Goal: Transaction & Acquisition: Purchase product/service

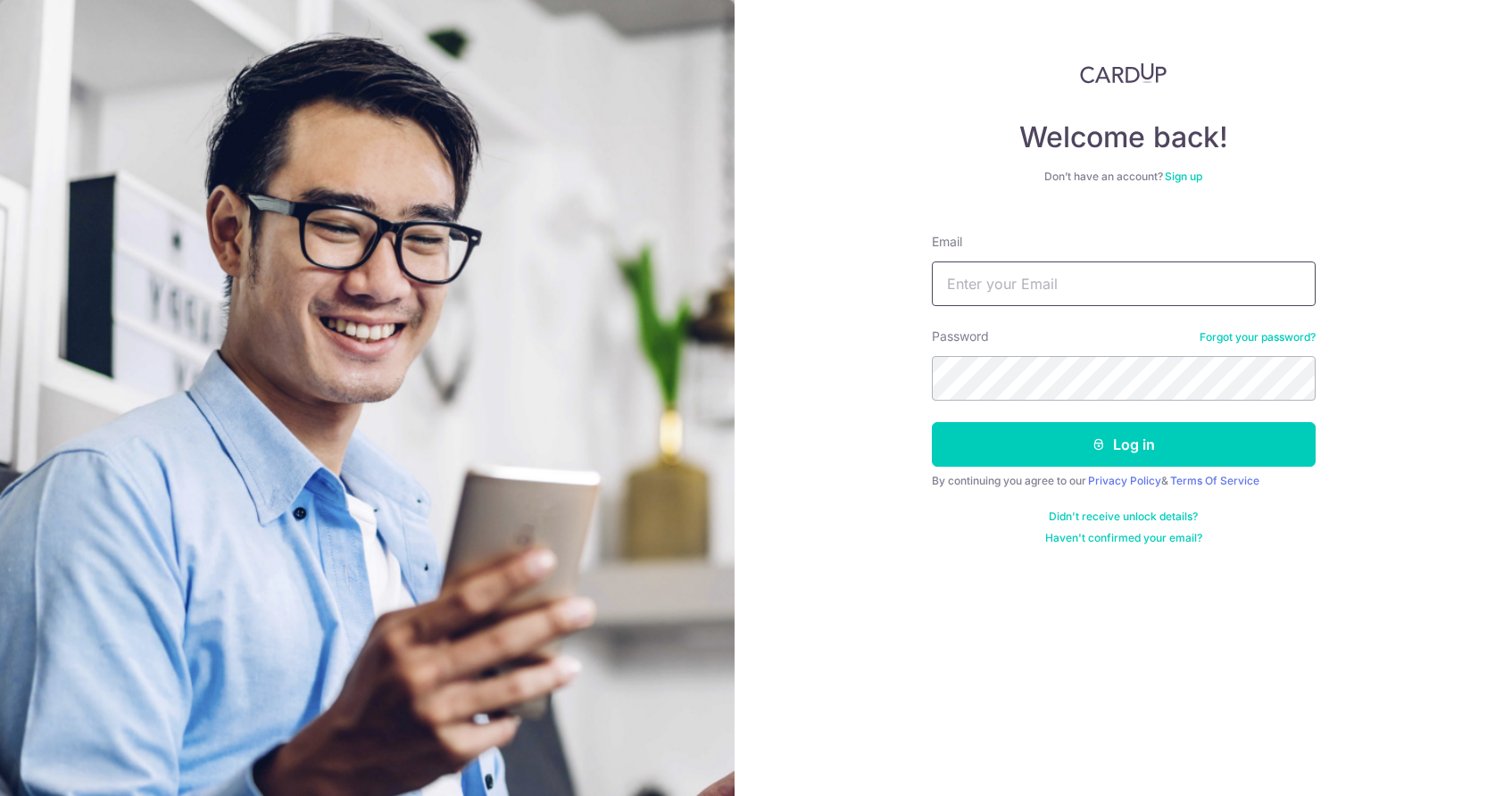
click at [1018, 285] on input "Email" at bounding box center [1124, 284] width 384 height 45
type input "trivedi1978@gmail.com"
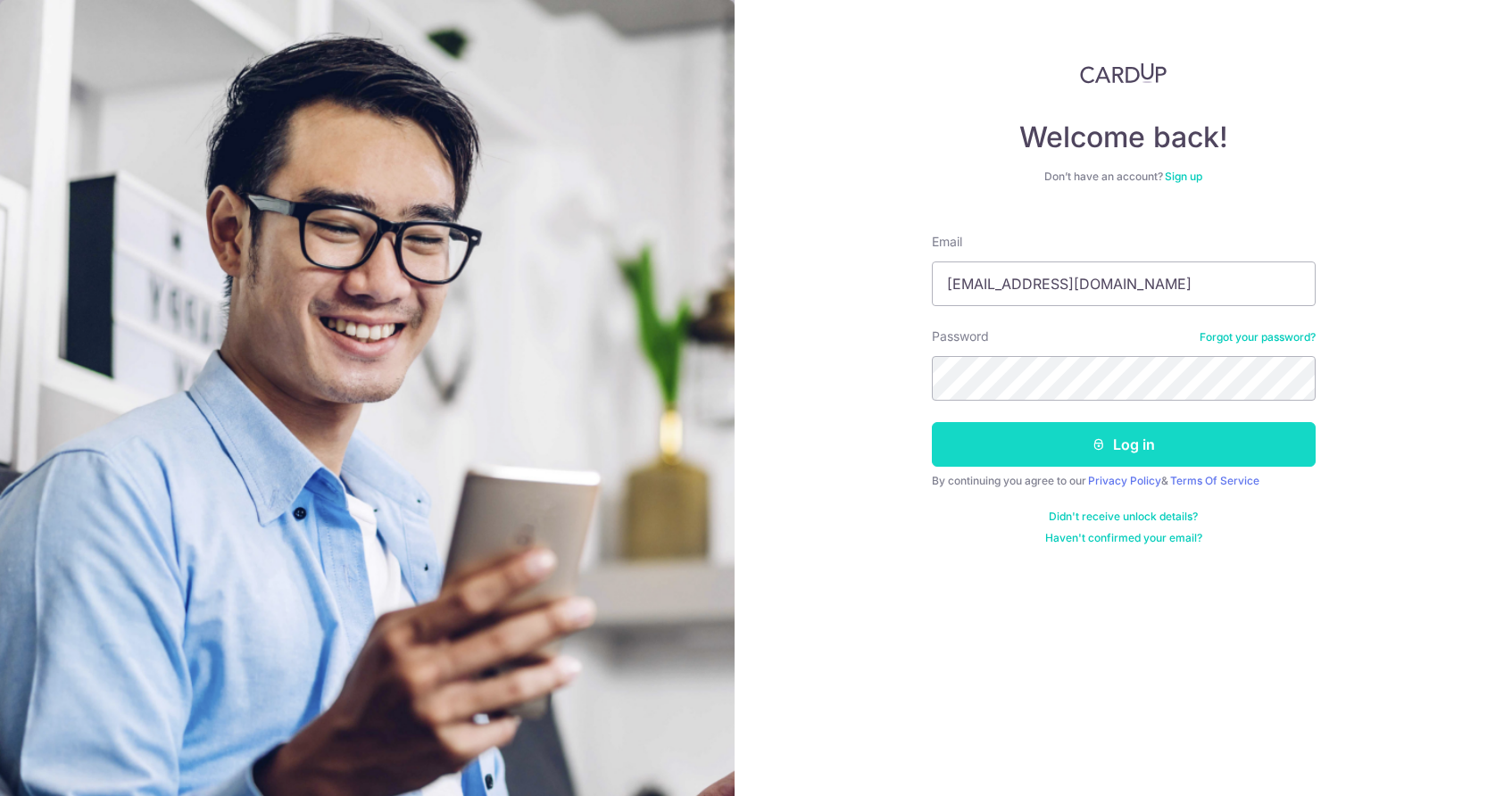
click at [1145, 441] on button "Log in" at bounding box center [1124, 444] width 384 height 45
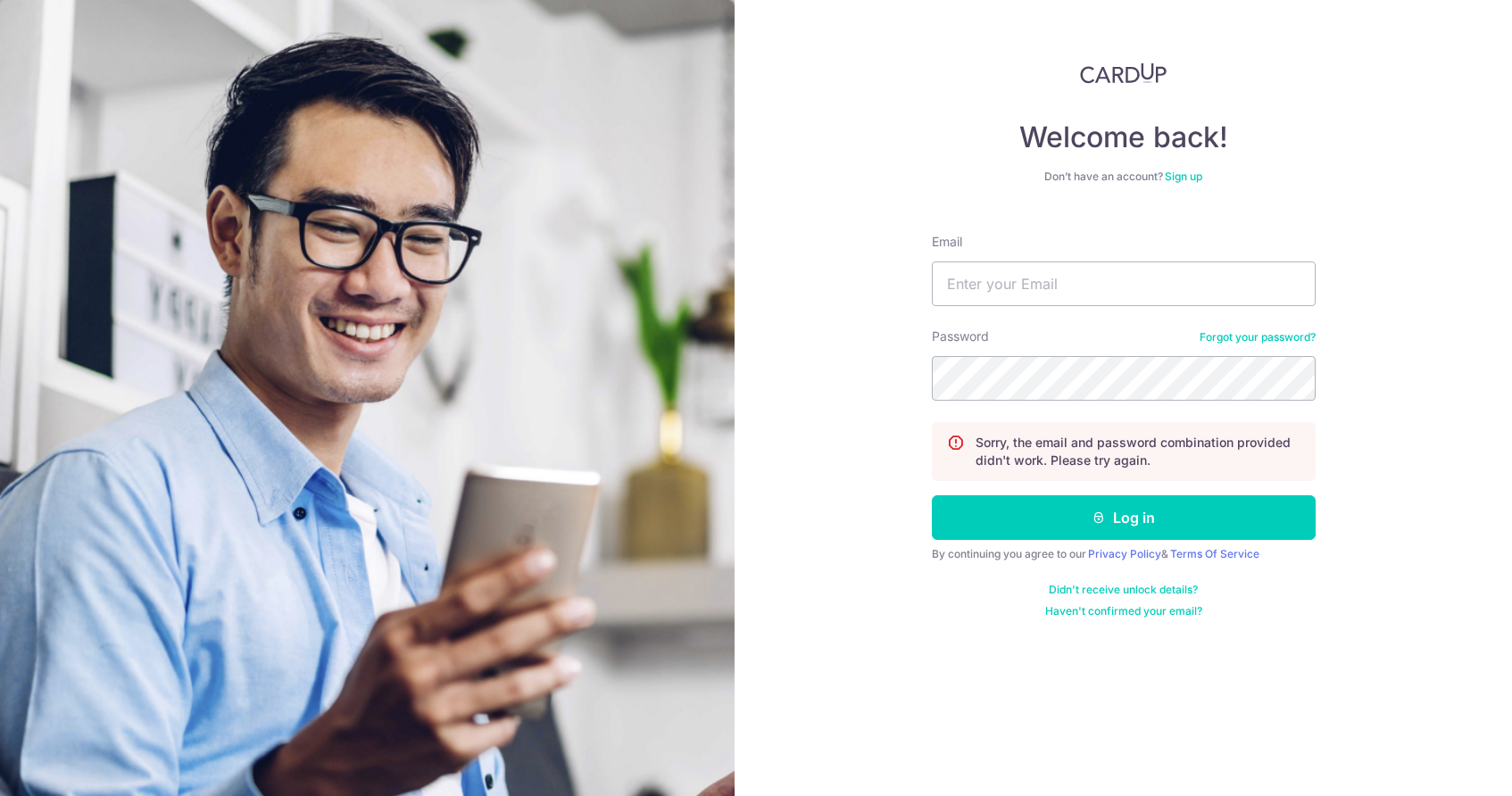
click at [1259, 339] on link "Forgot your password?" at bounding box center [1258, 337] width 116 height 15
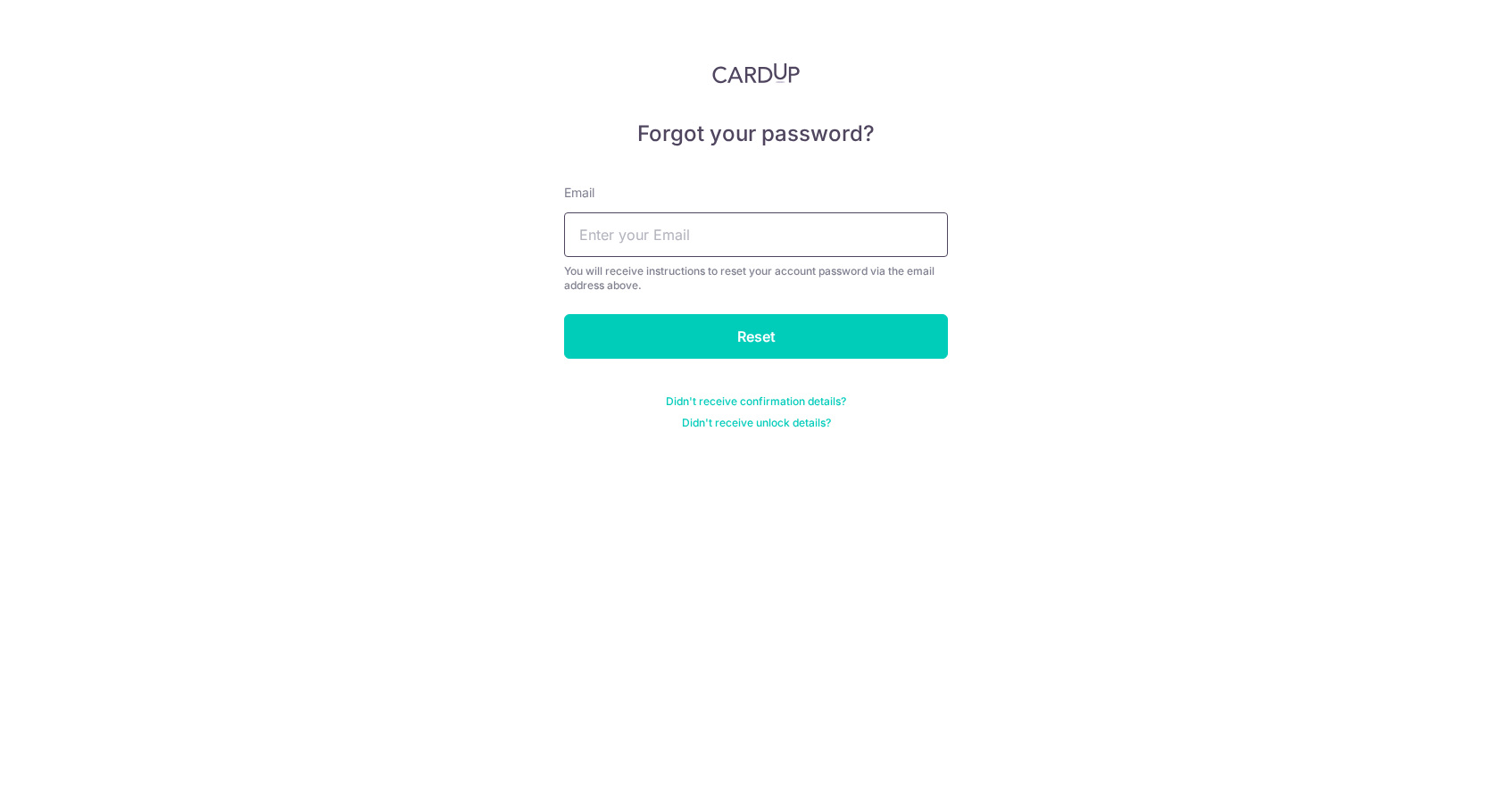
click at [759, 239] on input "text" at bounding box center [756, 235] width 384 height 45
type input "trivedi1978@gmail.com"
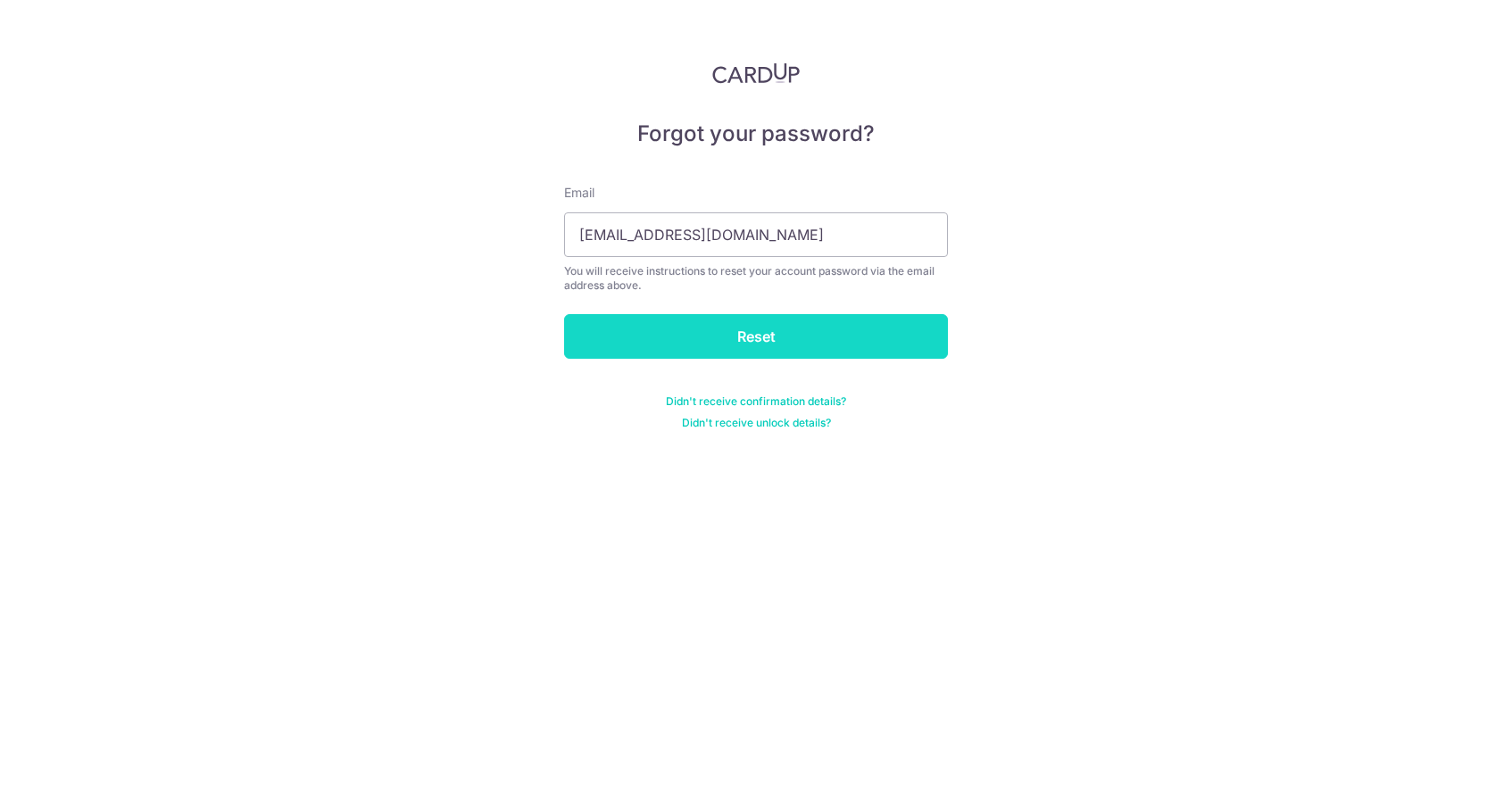
click at [752, 332] on input "Reset" at bounding box center [756, 336] width 384 height 45
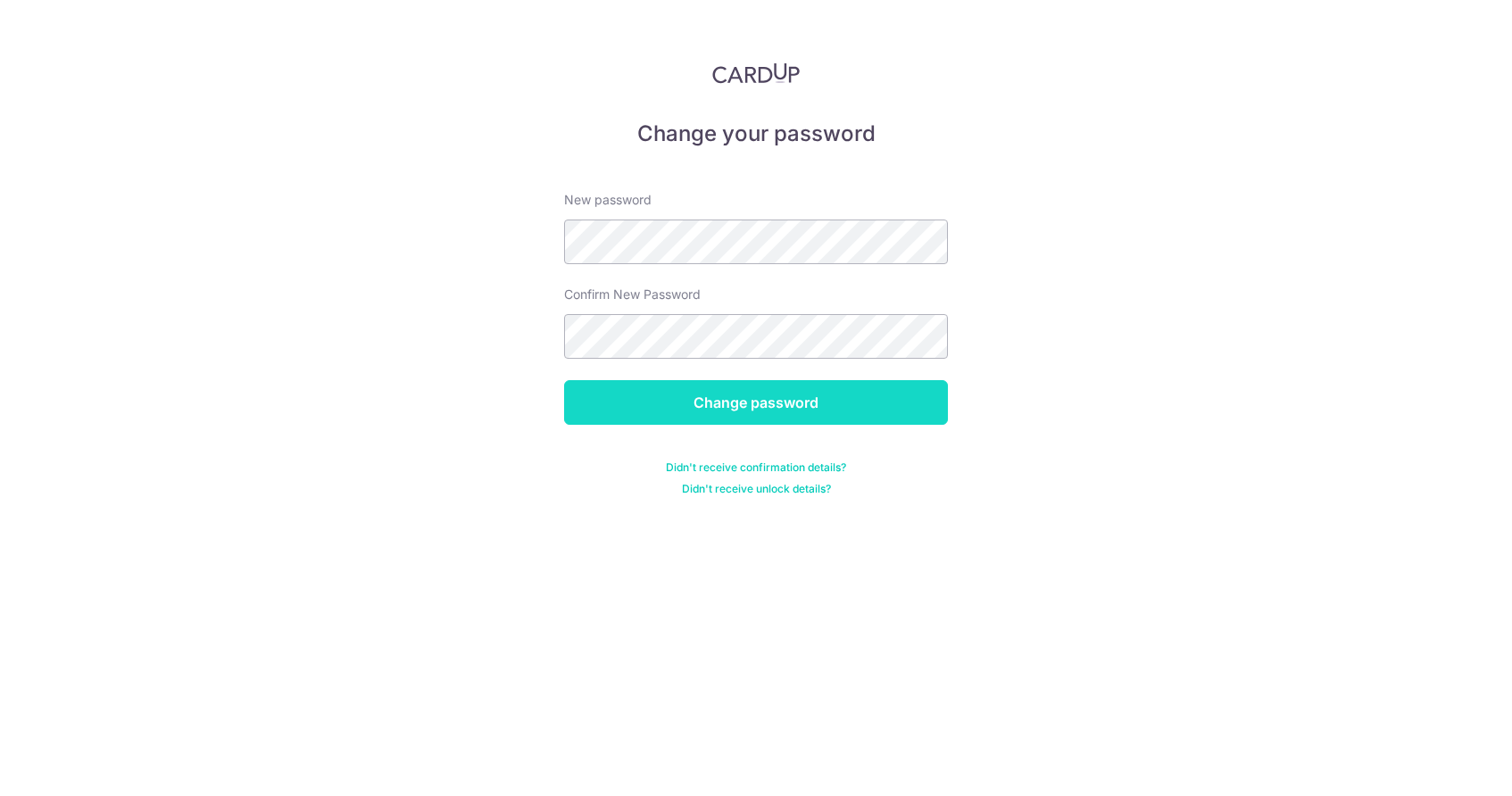
click at [777, 414] on input "Change password" at bounding box center [756, 402] width 384 height 45
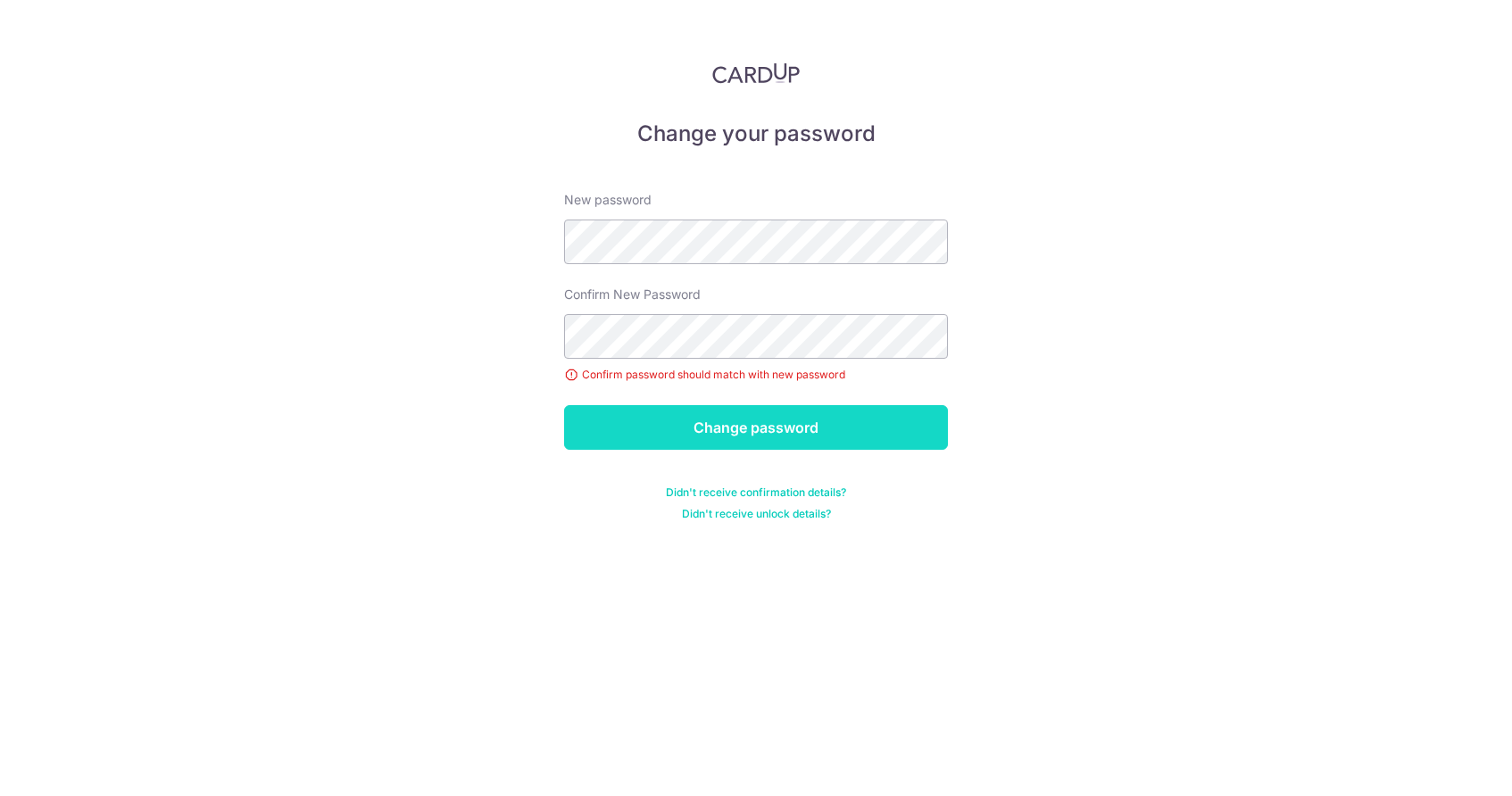
click at [736, 428] on input "Change password" at bounding box center [756, 428] width 384 height 45
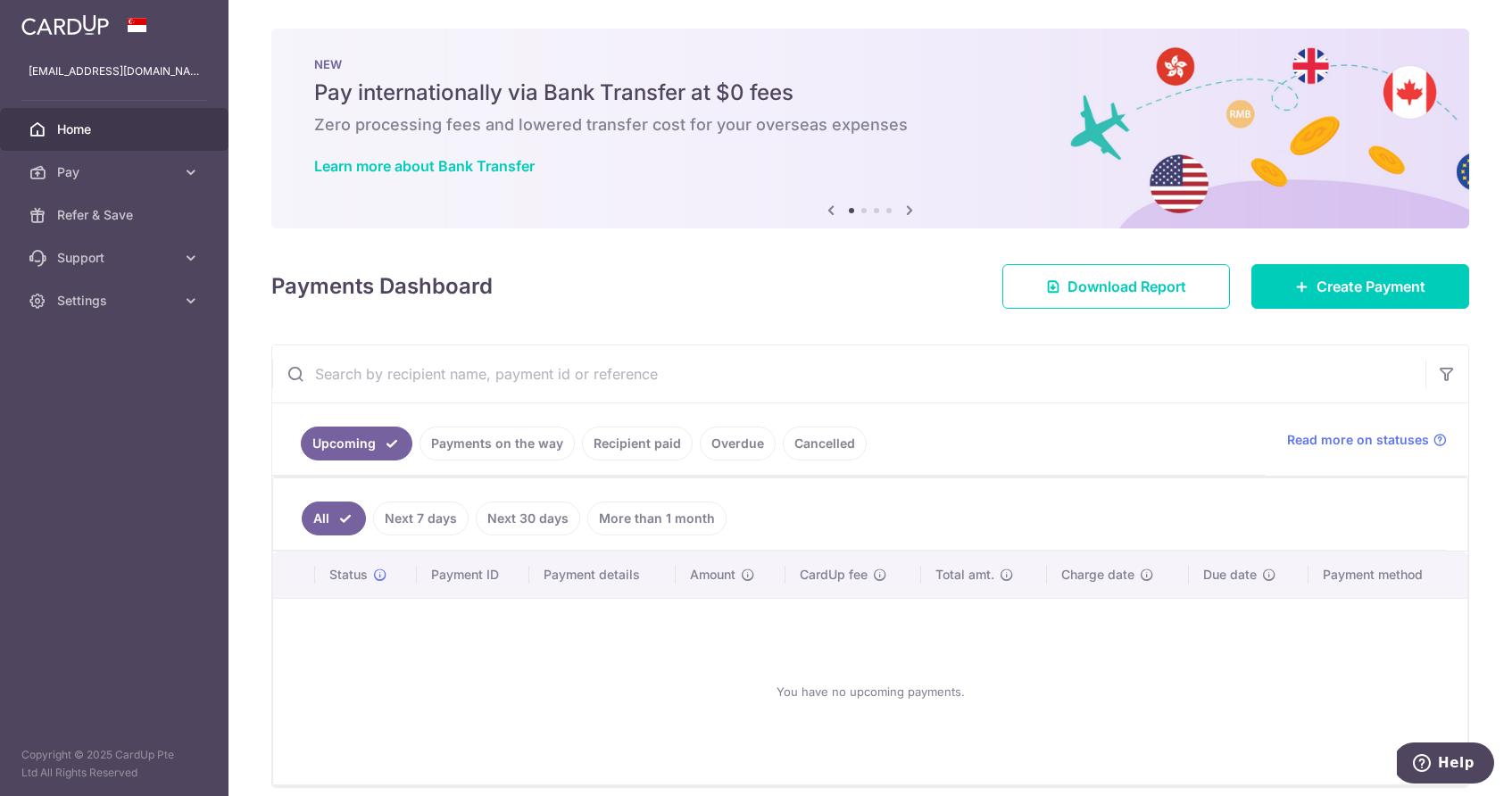
click at [910, 210] on icon at bounding box center [910, 209] width 21 height 22
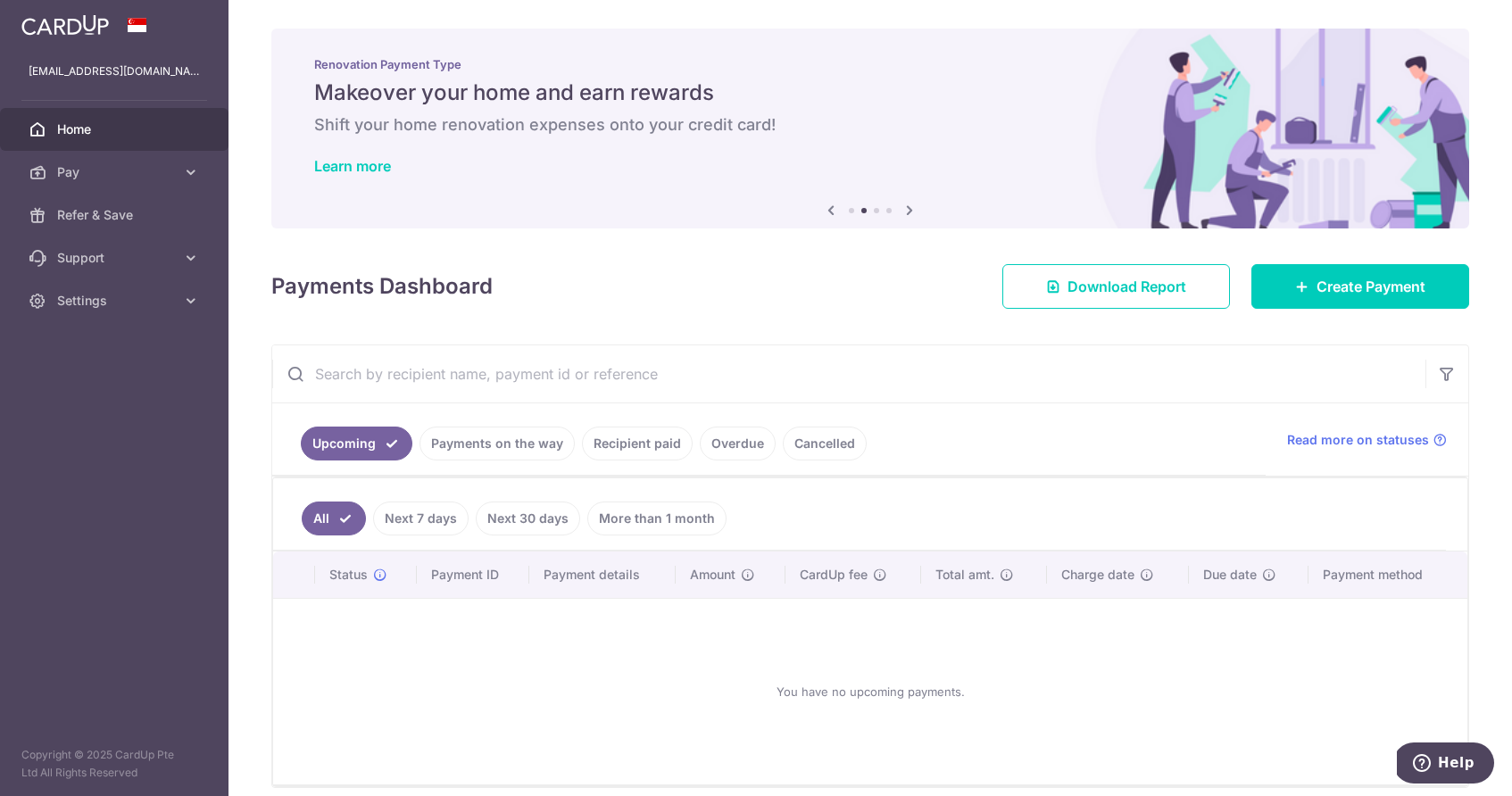
click at [485, 438] on link "Payments on the way" at bounding box center [496, 443] width 155 height 34
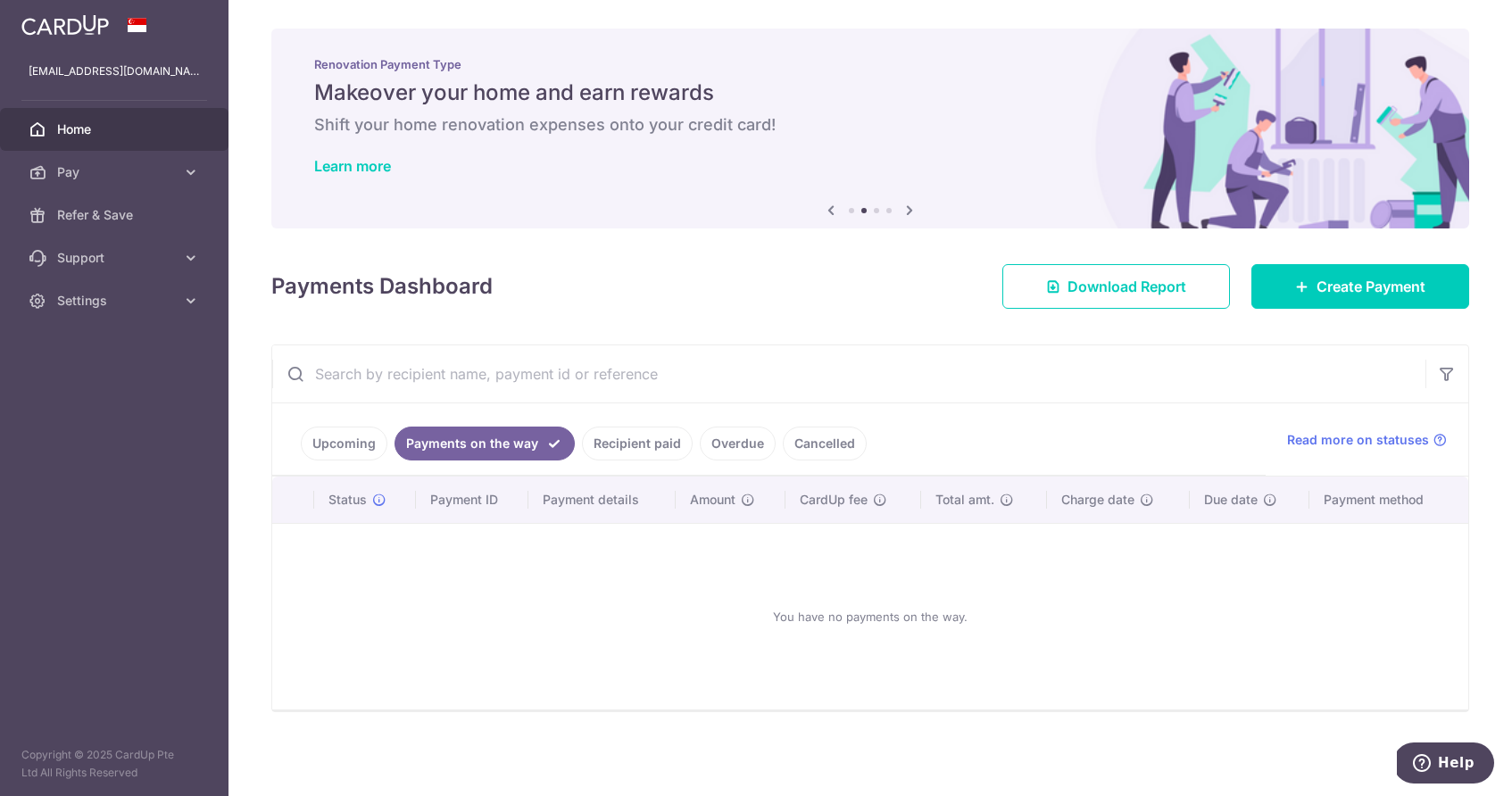
click at [360, 444] on link "Upcoming" at bounding box center [344, 443] width 87 height 34
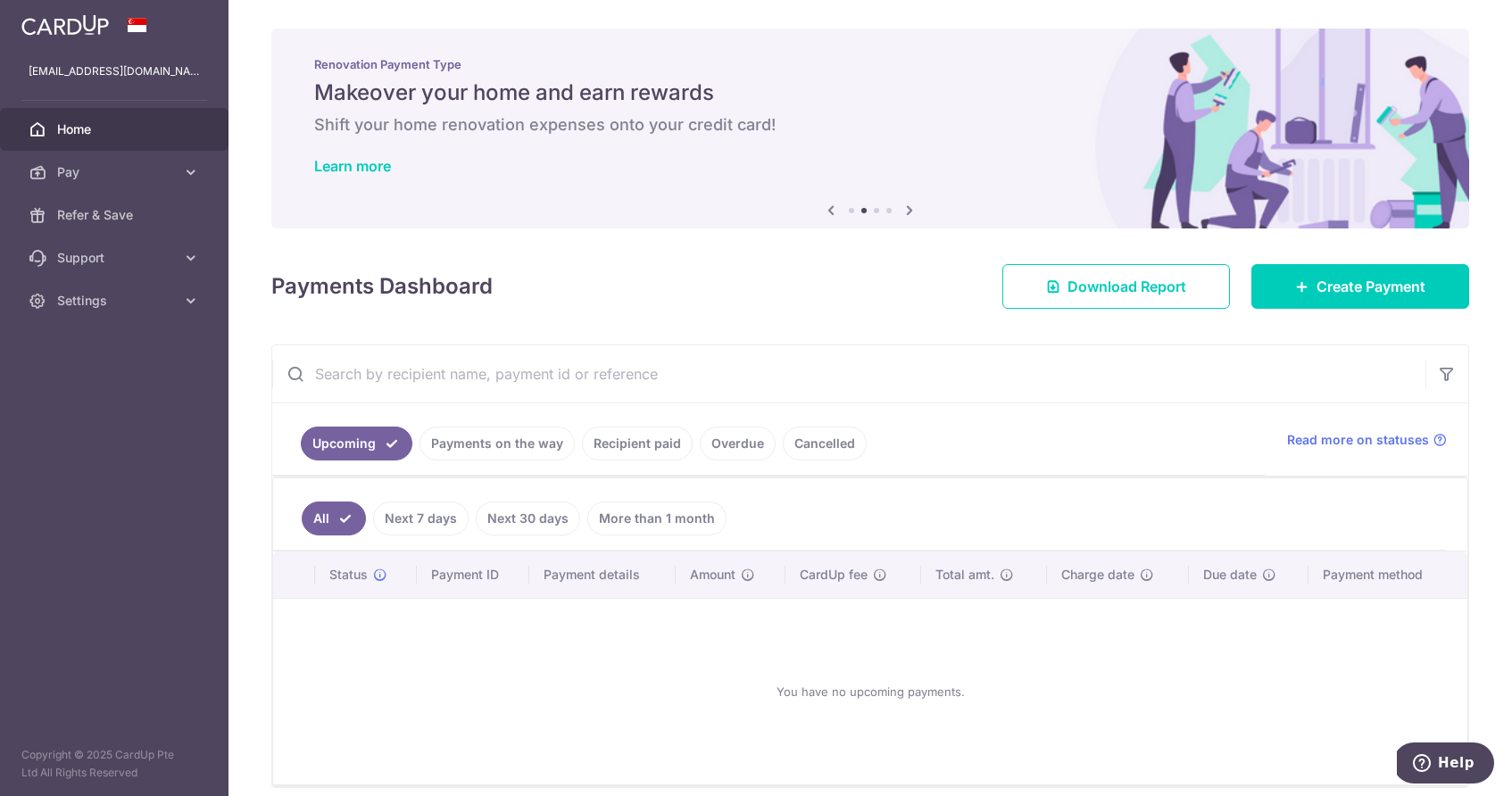
click at [635, 443] on link "Recipient paid" at bounding box center [638, 443] width 111 height 34
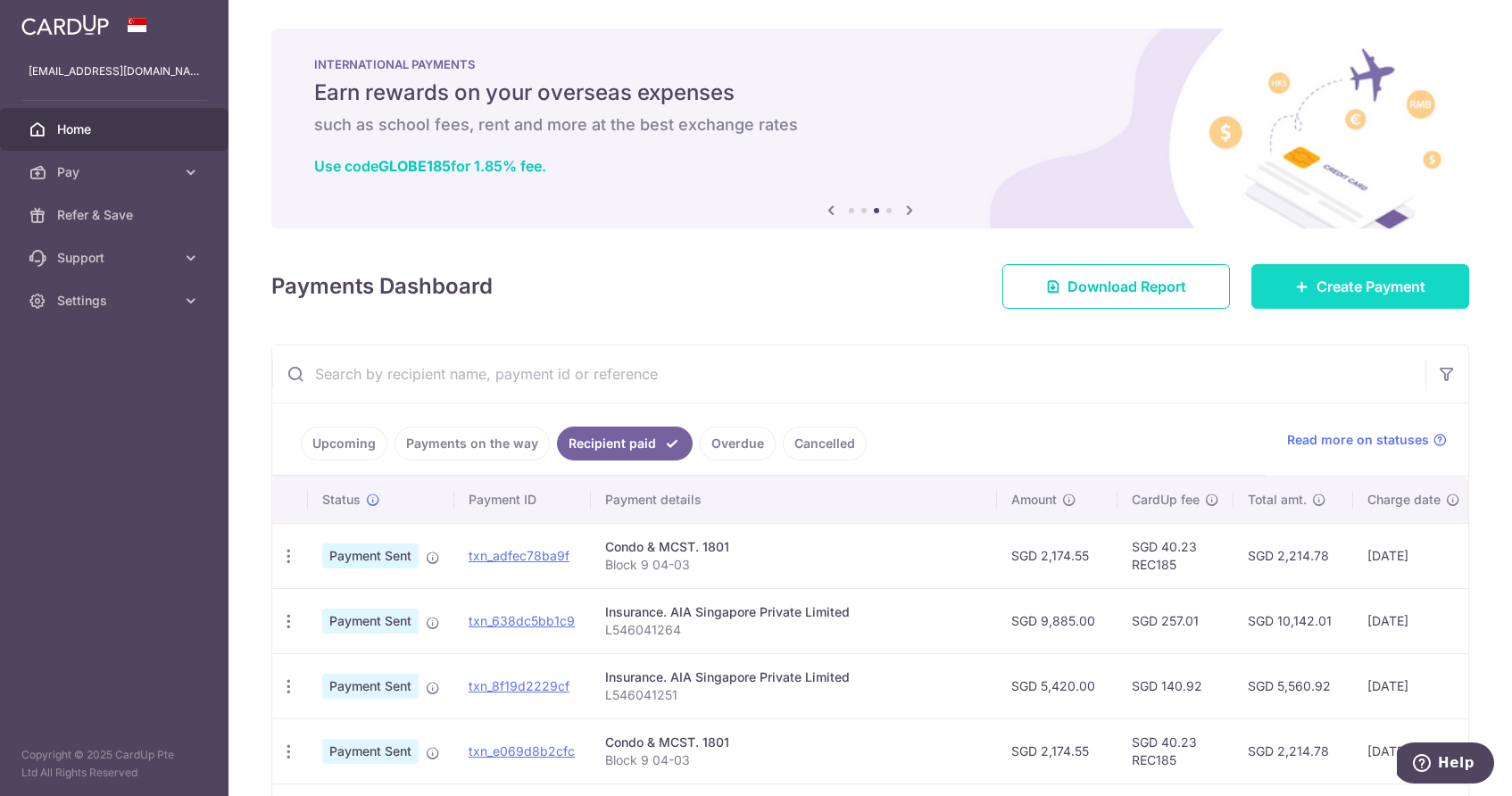
click at [1362, 282] on span "Create Payment" at bounding box center [1372, 286] width 109 height 21
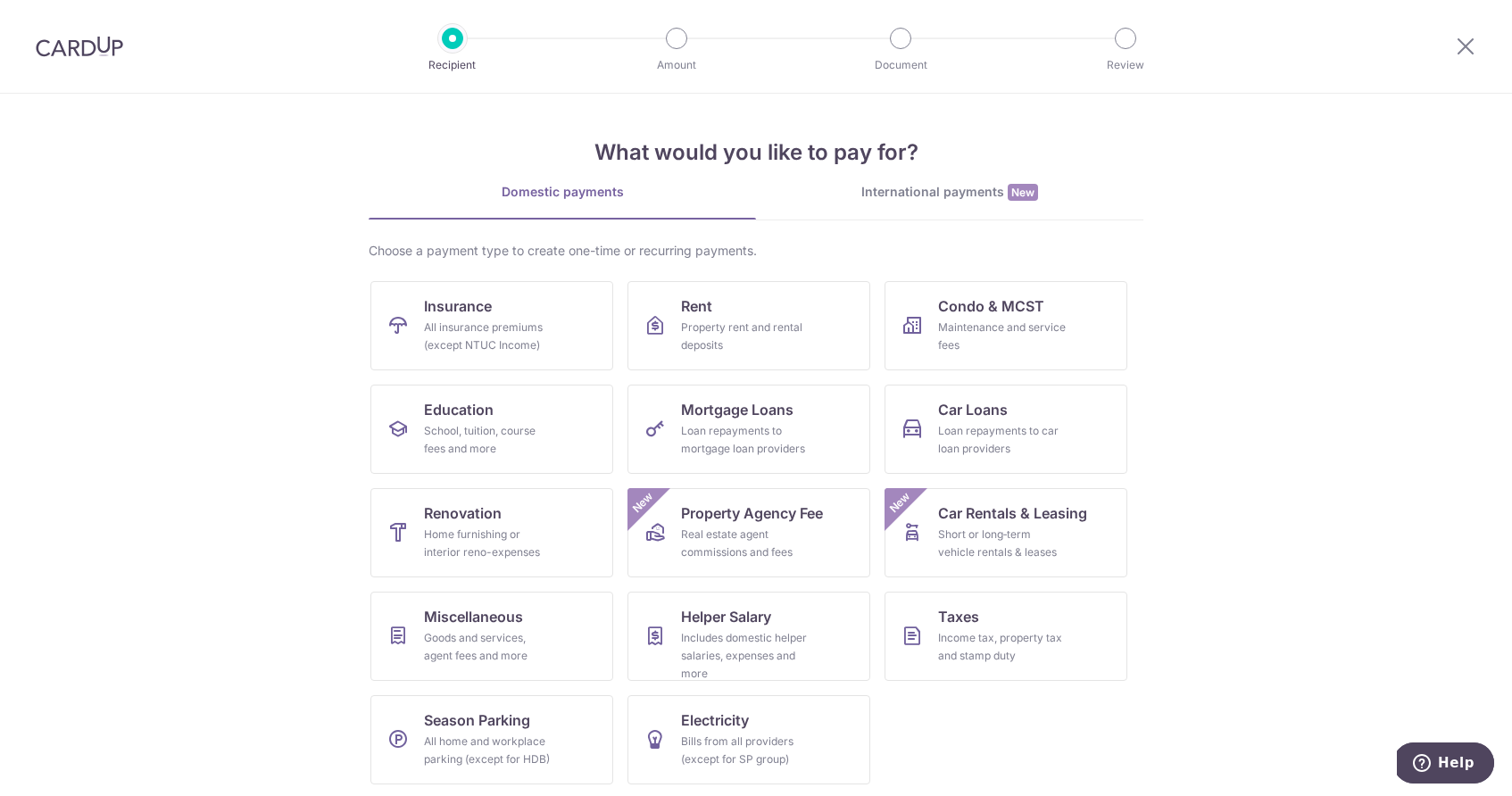
scroll to position [3, 0]
click at [979, 188] on div "International payments New" at bounding box center [950, 189] width 387 height 19
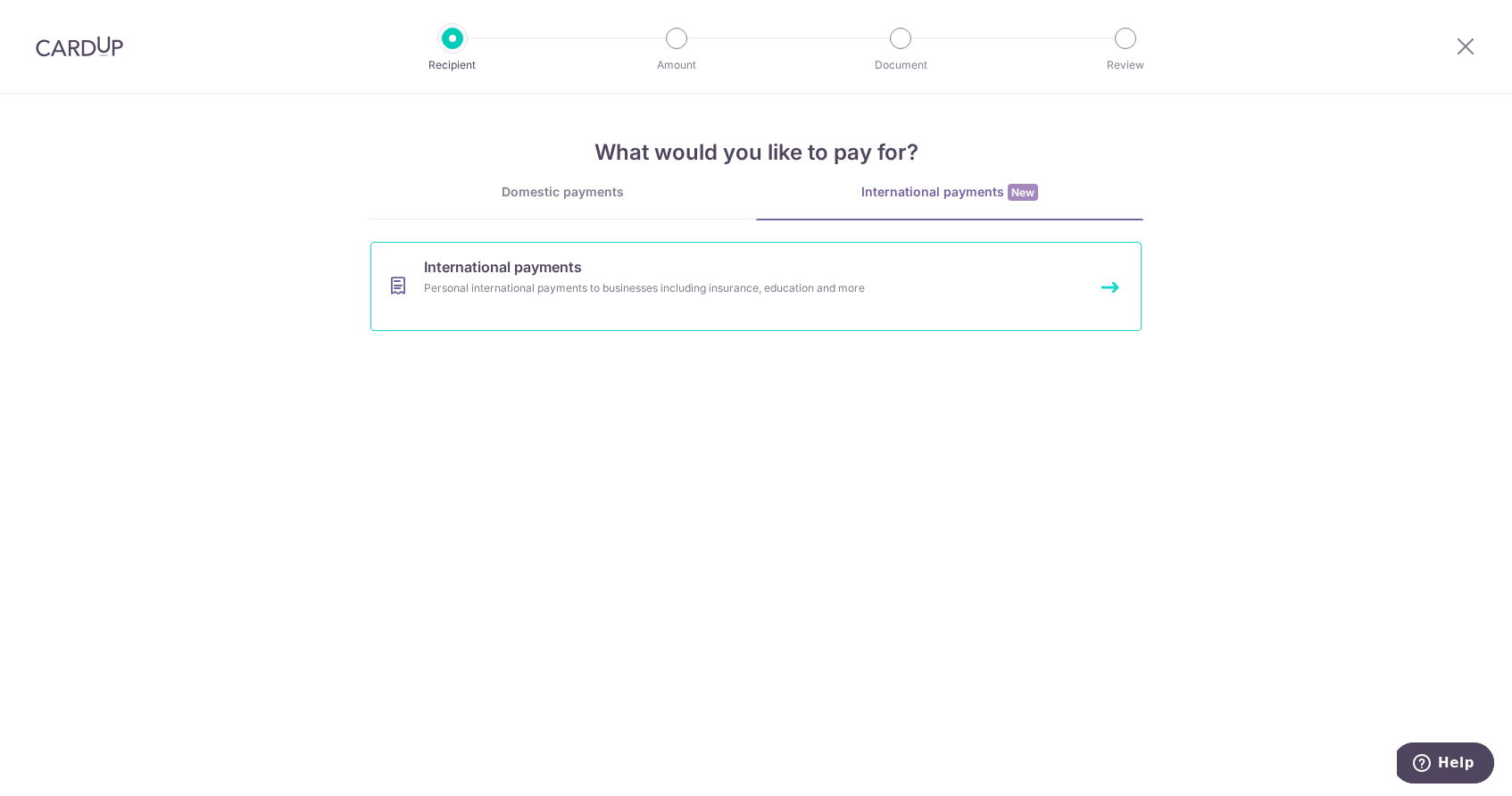
click at [516, 273] on span "International payments" at bounding box center [503, 267] width 158 height 21
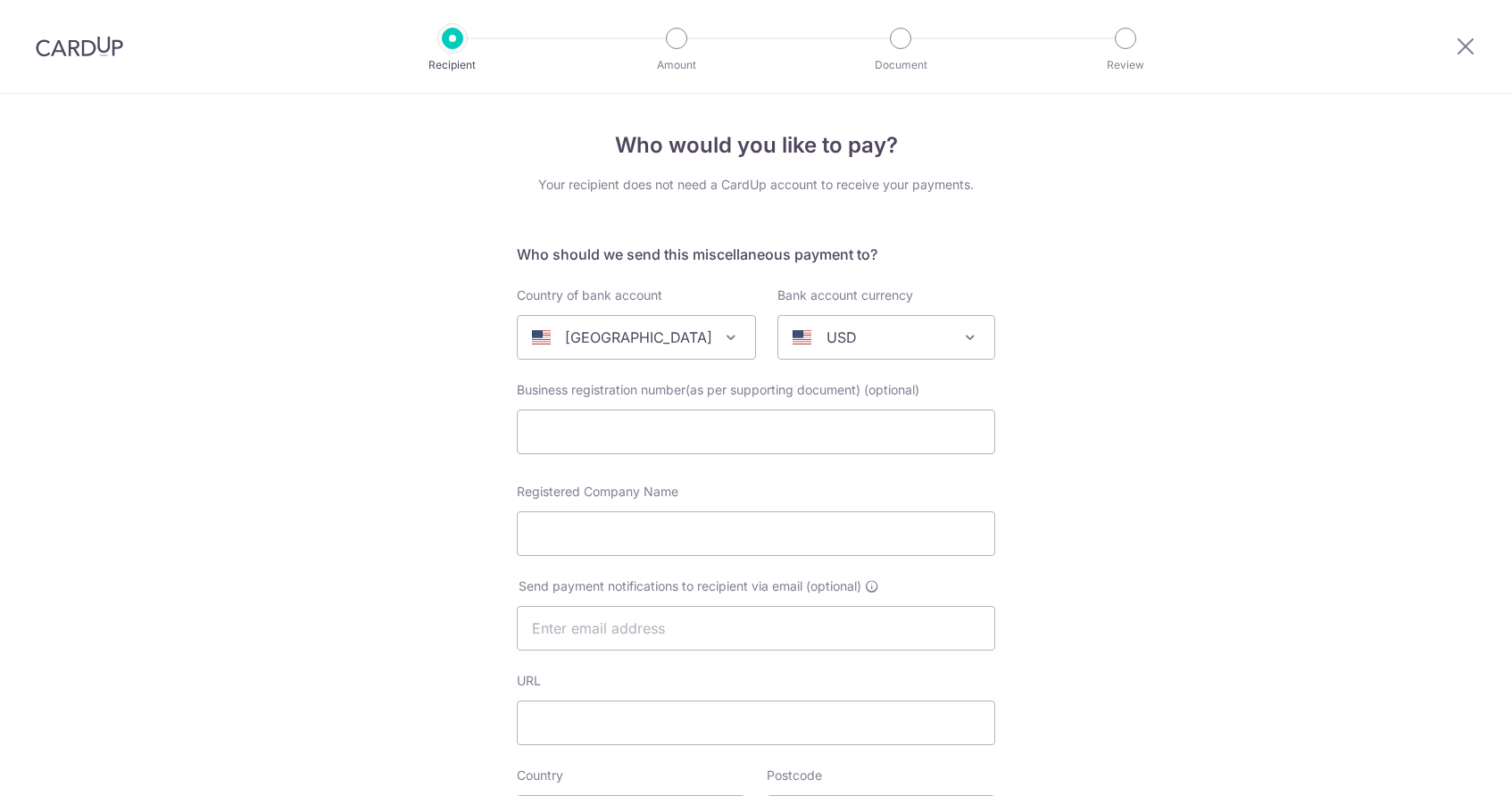
select select
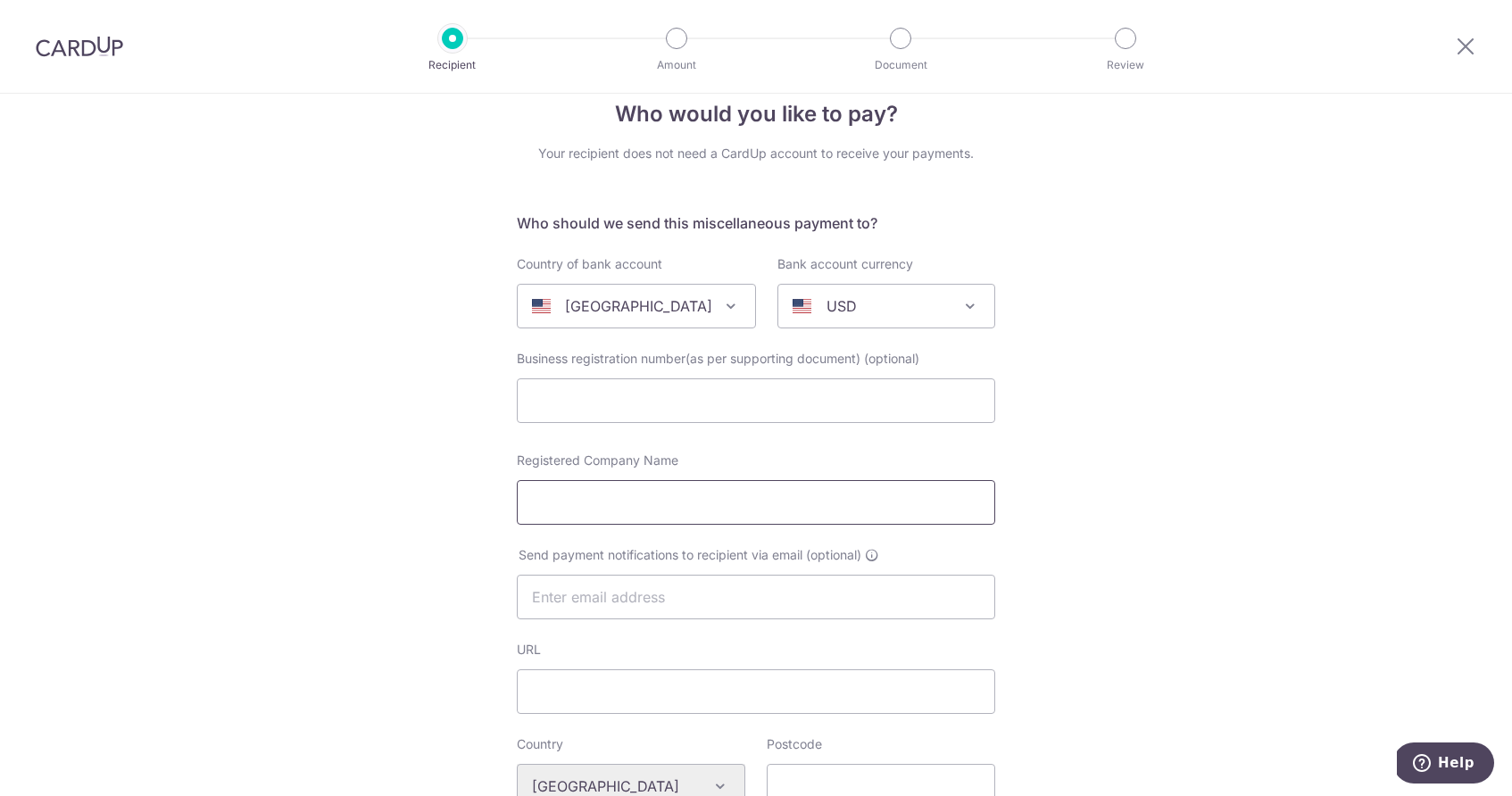
scroll to position [28, 0]
click at [678, 501] on input "Registered Company Name" at bounding box center [756, 505] width 479 height 45
type input "[PERSON_NAME]"
click at [645, 602] on input "text" at bounding box center [756, 599] width 479 height 45
click at [568, 688] on input "URL" at bounding box center [756, 695] width 479 height 45
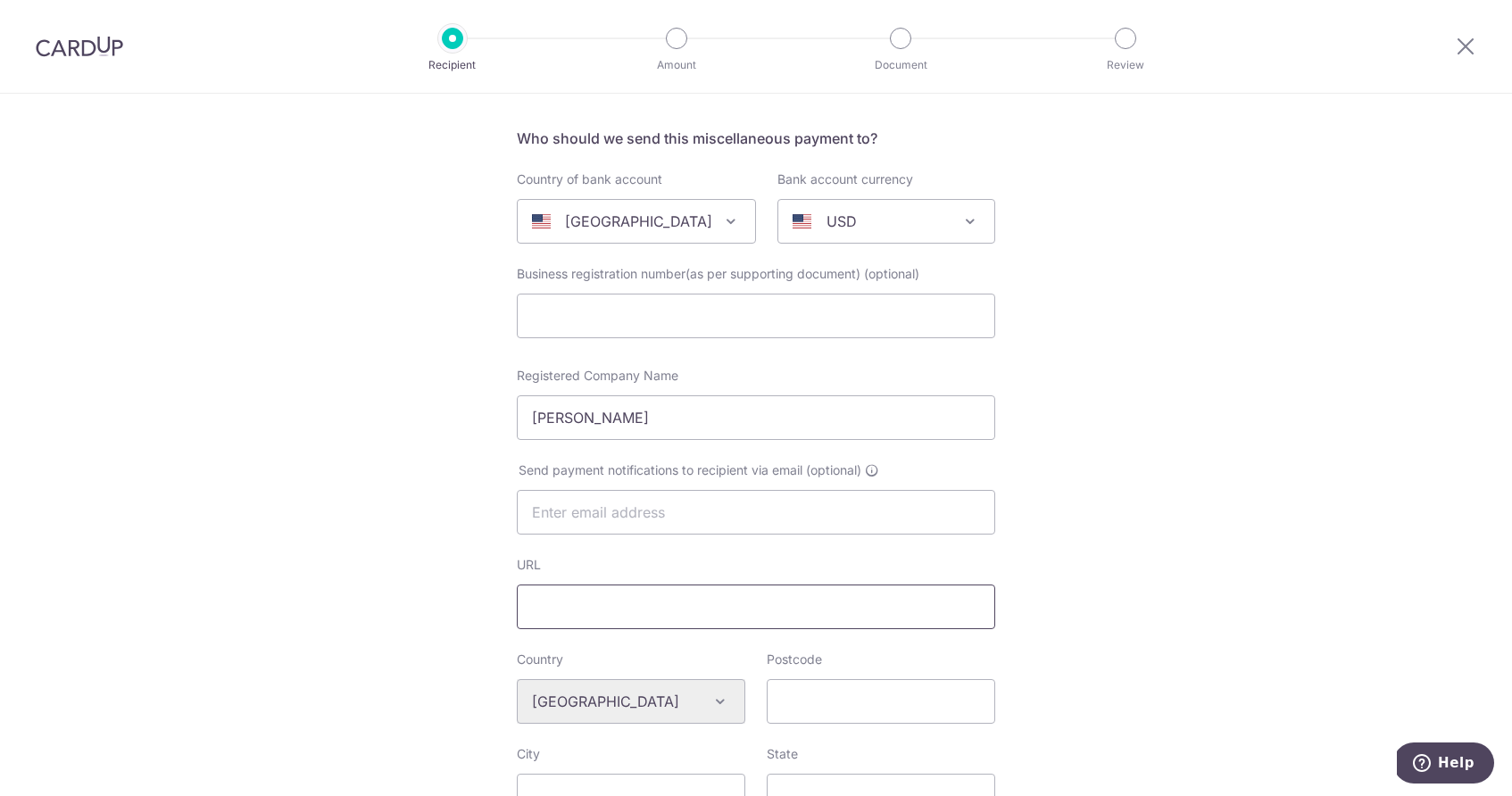
scroll to position [174, 0]
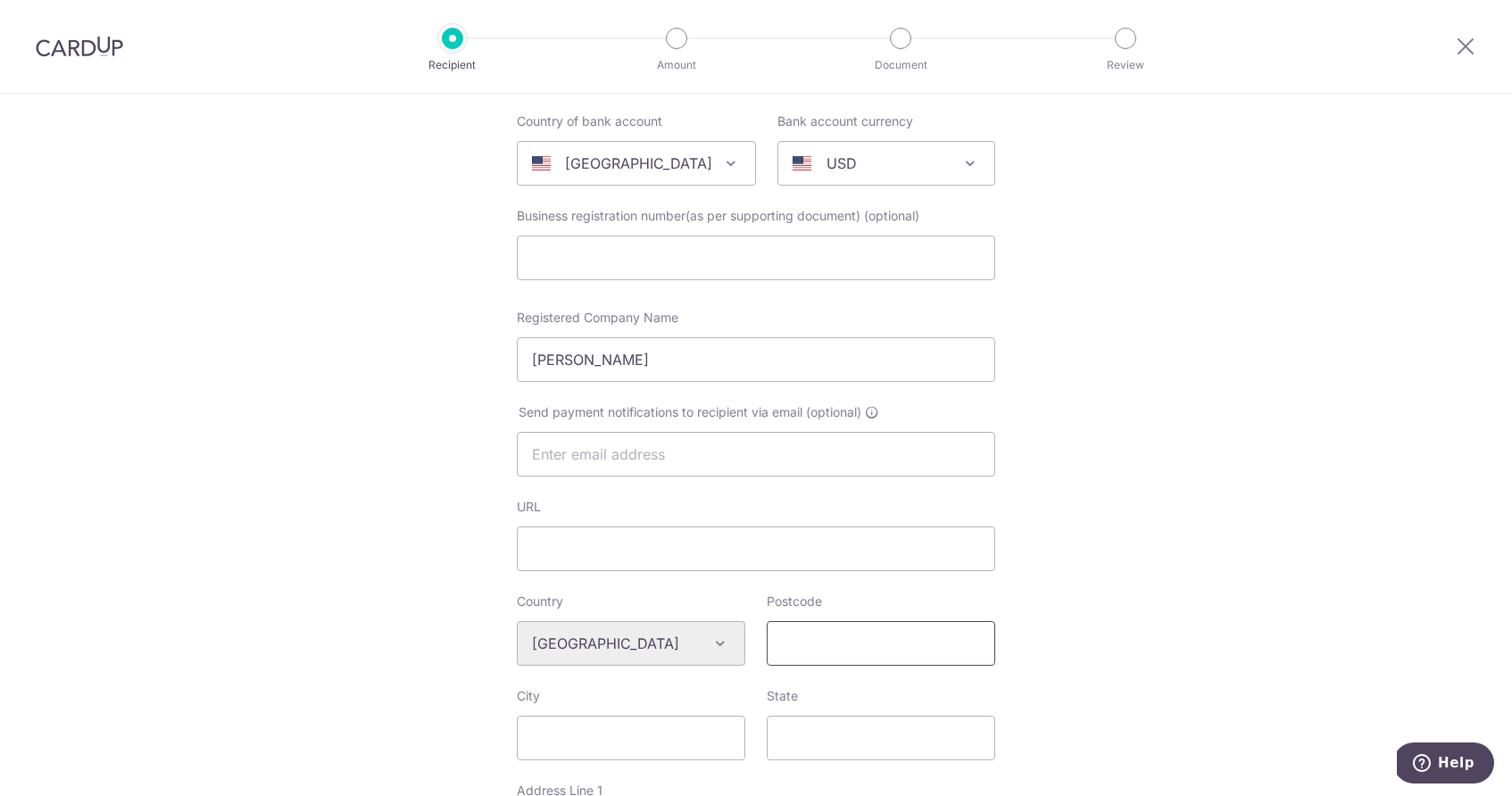
click at [803, 641] on input "Postcode" at bounding box center [881, 643] width 228 height 45
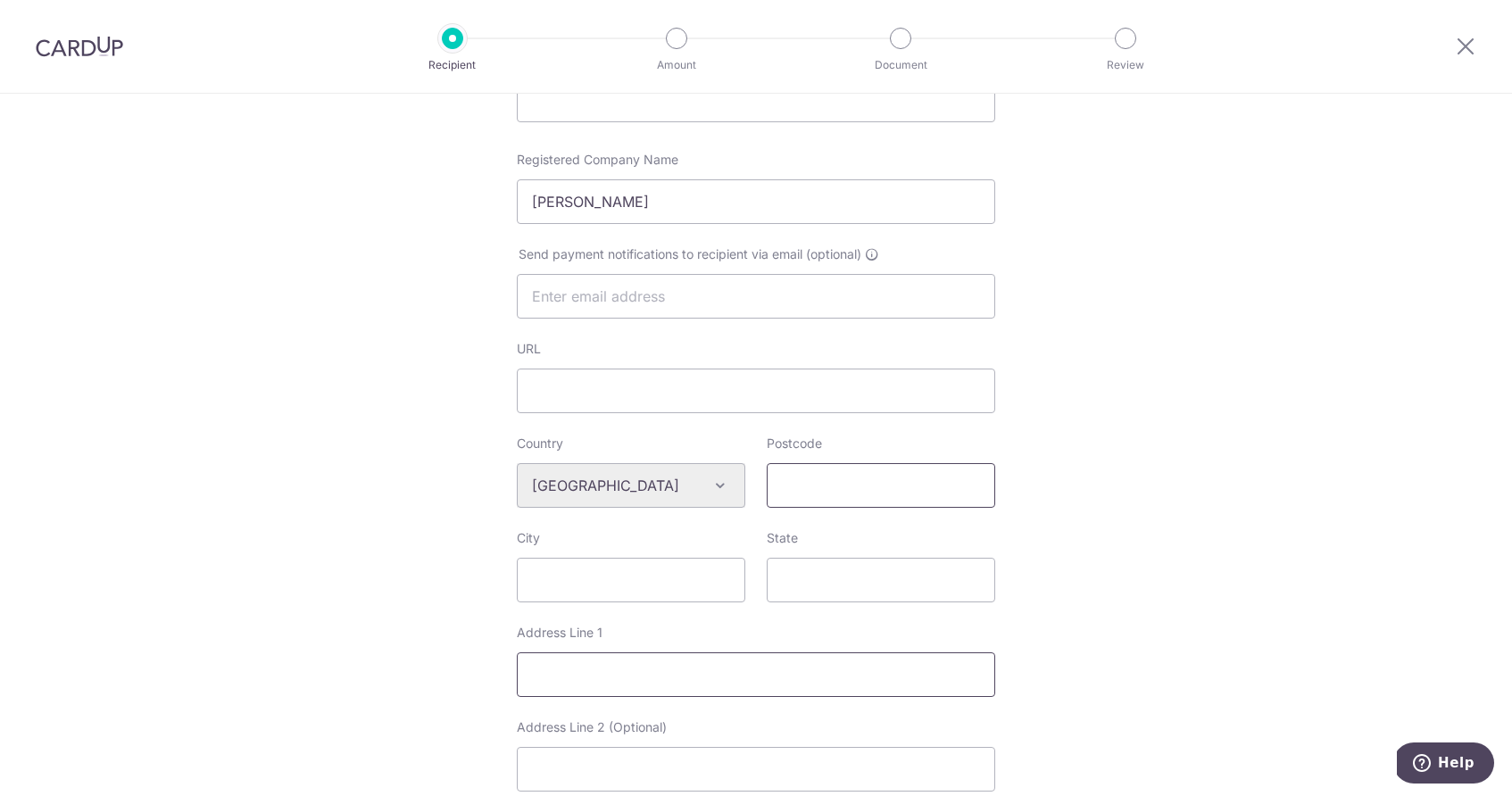
scroll to position [0, 0]
